Goal: Information Seeking & Learning: Compare options

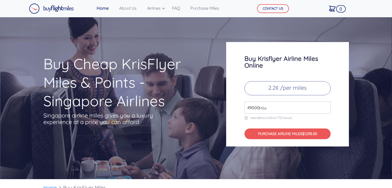
drag, startPoint x: 68, startPoint y: 124, endPoint x: 68, endPoint y: 56, distance: 68.1
click at [265, 111] on span "Mile" at bounding box center [261, 108] width 10 height 6
click at [267, 108] on input "49000" at bounding box center [287, 108] width 86 height 12
drag, startPoint x: 274, startPoint y: 107, endPoint x: 232, endPoint y: 107, distance: 42.3
click at [232, 107] on div "Buy Krisflyer Airline Miles Online 2.2¢ /per miles 49000 Mile transfers within …" at bounding box center [287, 94] width 123 height 104
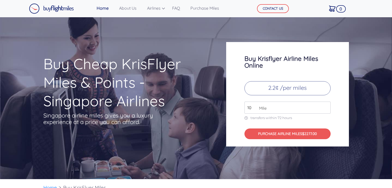
type input "1"
type input "4"
click at [273, 109] on input "number" at bounding box center [287, 108] width 86 height 12
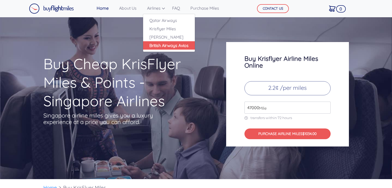
type input "47000"
click at [169, 46] on link "British Airways Avios" at bounding box center [169, 45] width 52 height 8
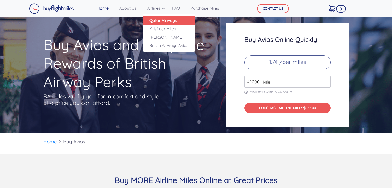
click at [162, 22] on link "Qatar Airways" at bounding box center [169, 20] width 52 height 8
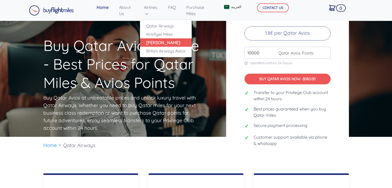
click at [155, 41] on link "[PERSON_NAME]" at bounding box center [166, 42] width 52 height 8
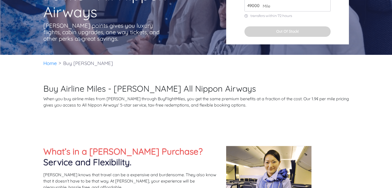
scroll to position [52, 0]
